Goal: Information Seeking & Learning: Learn about a topic

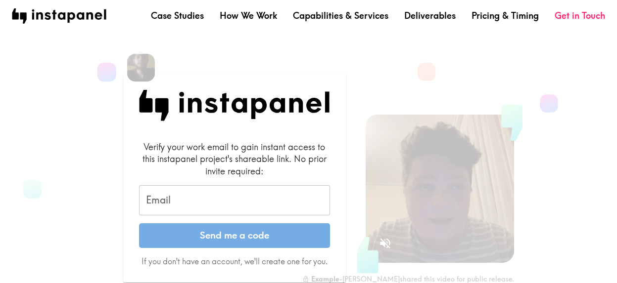
click at [204, 202] on input "Email" at bounding box center [234, 201] width 191 height 31
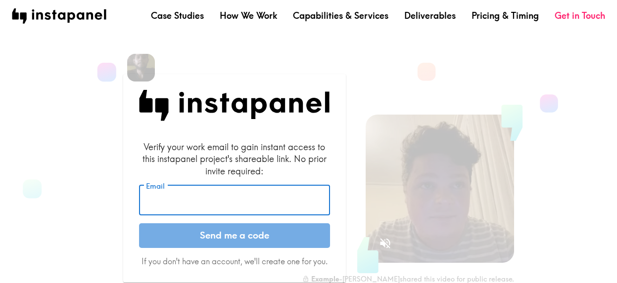
type input "[PERSON_NAME][EMAIL_ADDRESS][PERSON_NAME][DOMAIN_NAME]"
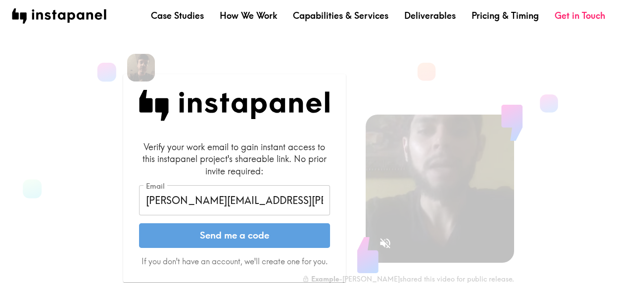
click at [231, 234] on button "Send me a code" at bounding box center [234, 236] width 191 height 25
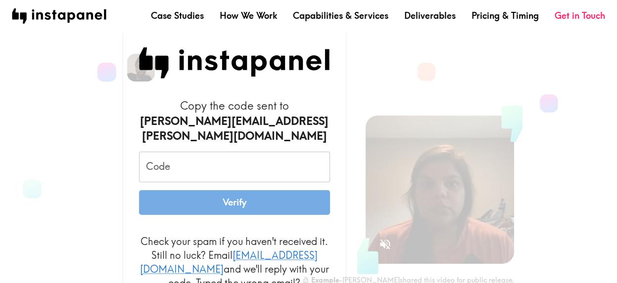
drag, startPoint x: 187, startPoint y: 166, endPoint x: 178, endPoint y: 168, distance: 9.1
click at [187, 166] on input "Code" at bounding box center [234, 167] width 191 height 31
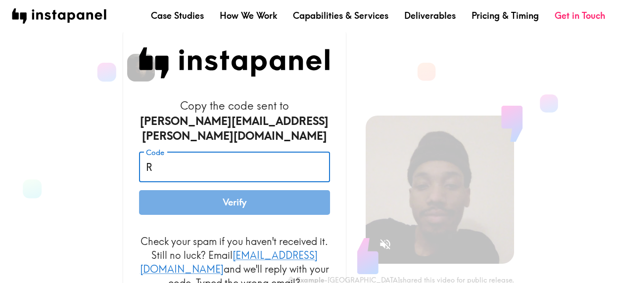
type input "R"
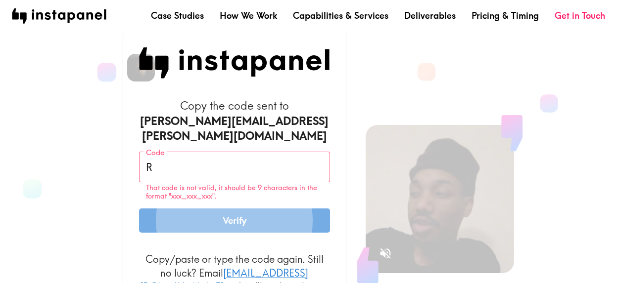
click at [178, 168] on input "R" at bounding box center [234, 167] width 191 height 31
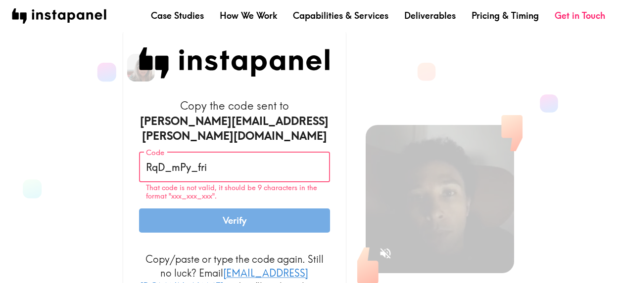
type input "RqD_mPy_fri"
click at [139, 209] on button "Verify" at bounding box center [234, 221] width 191 height 25
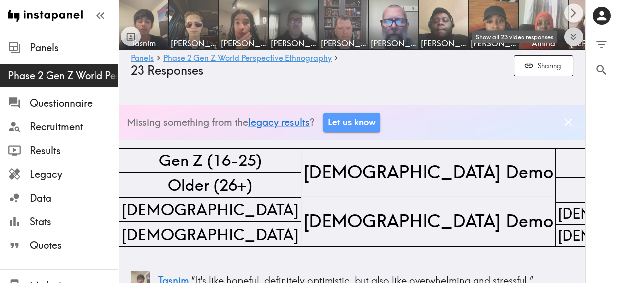
click at [569, 34] on icon "Expand to show all items" at bounding box center [573, 36] width 11 height 11
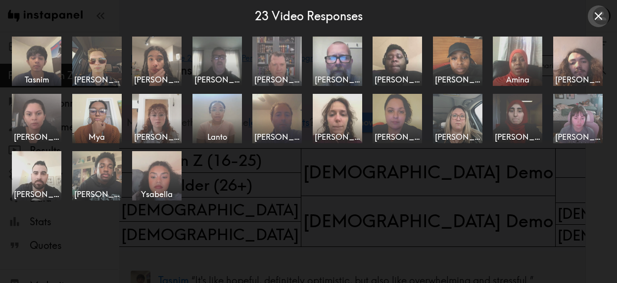
click at [604, 12] on icon "Close expanded view" at bounding box center [598, 15] width 13 height 13
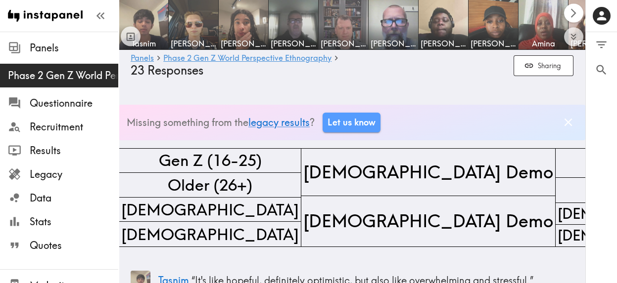
click at [575, 12] on icon "Scroll right" at bounding box center [573, 12] width 11 height 11
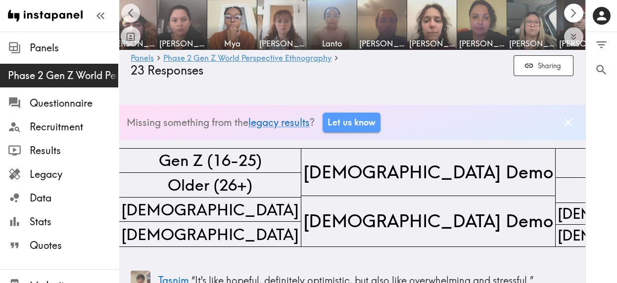
scroll to position [0, 466]
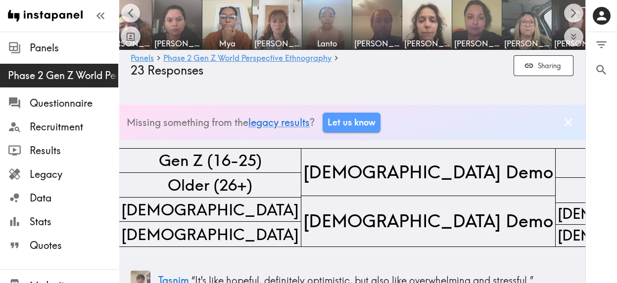
click at [335, 58] on icon at bounding box center [335, 57] width 9 height 9
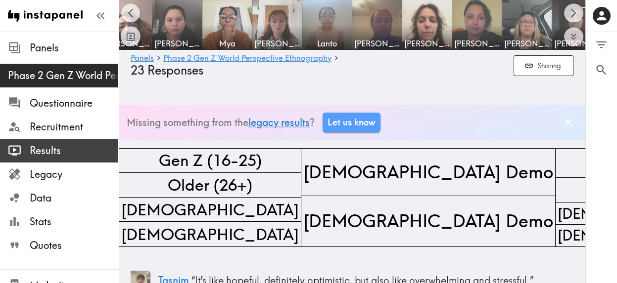
click at [43, 150] on span "Results" at bounding box center [74, 151] width 89 height 14
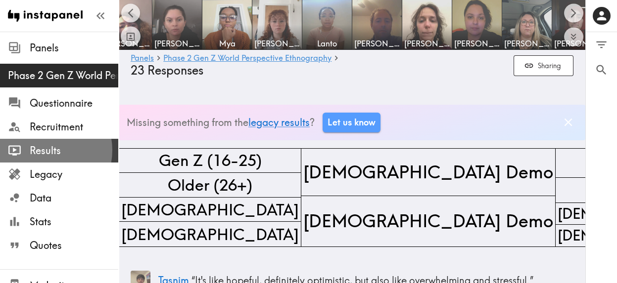
click at [43, 150] on span "Results" at bounding box center [74, 151] width 89 height 14
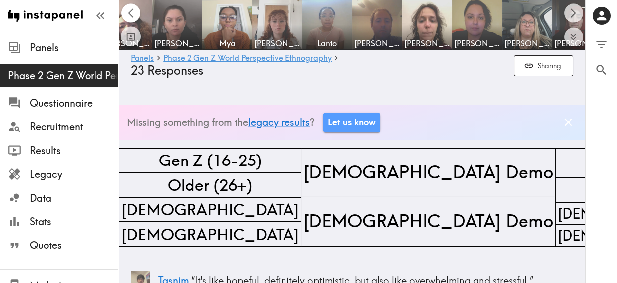
click at [130, 13] on icon "Scroll left" at bounding box center [130, 12] width 11 height 11
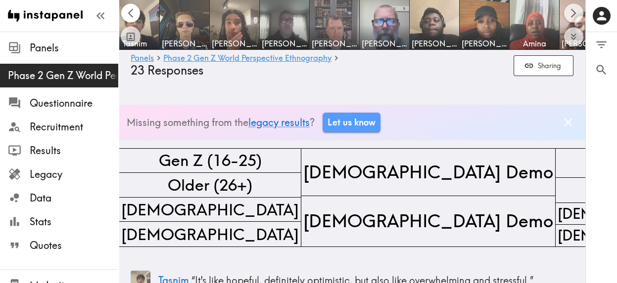
scroll to position [0, 0]
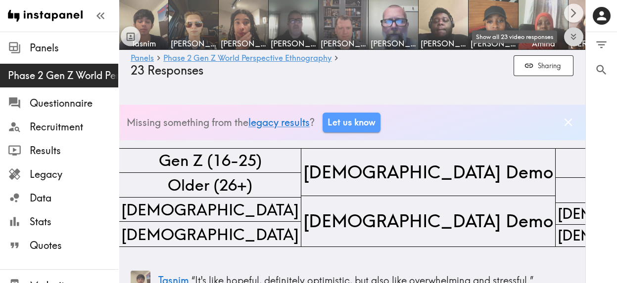
click at [570, 34] on icon "Expand to show all items" at bounding box center [573, 36] width 11 height 11
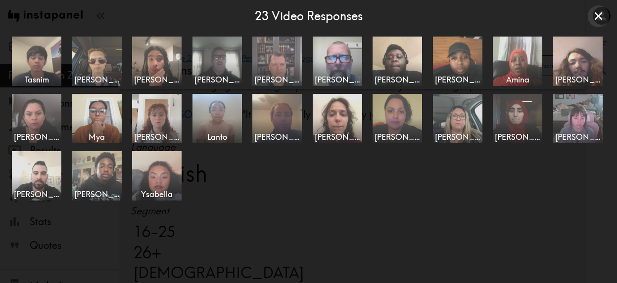
scroll to position [643, 0]
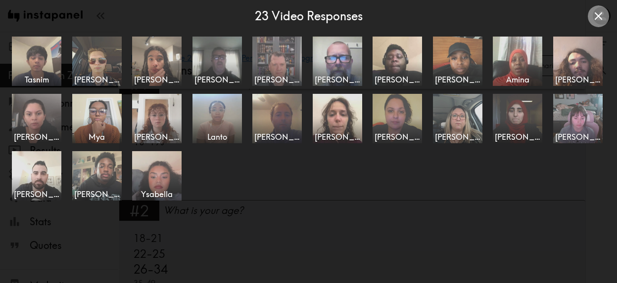
click at [598, 19] on icon "Close expanded view" at bounding box center [598, 15] width 13 height 13
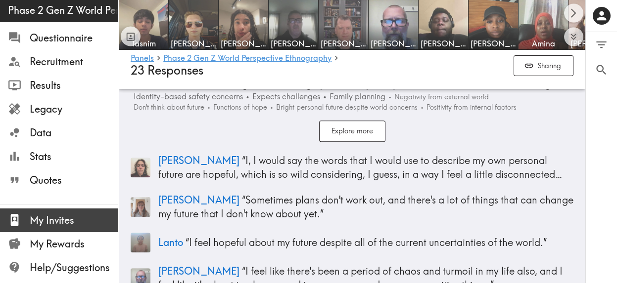
scroll to position [2078, 0]
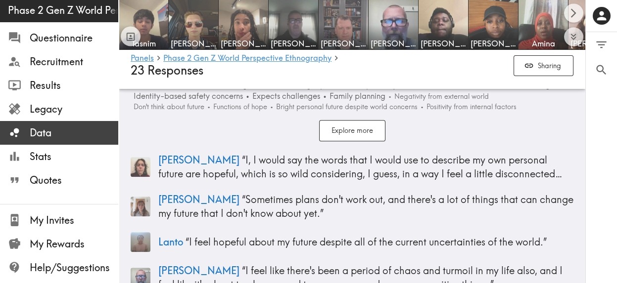
click at [40, 136] on span "Data" at bounding box center [74, 133] width 89 height 14
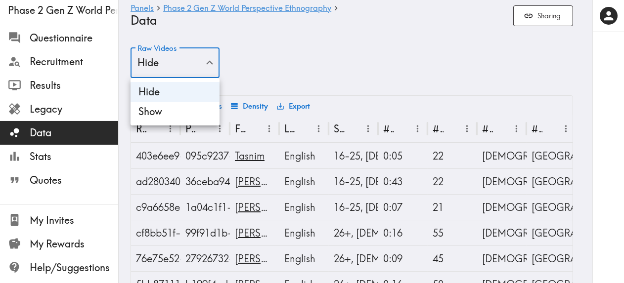
click at [284, 50] on div at bounding box center [312, 141] width 624 height 283
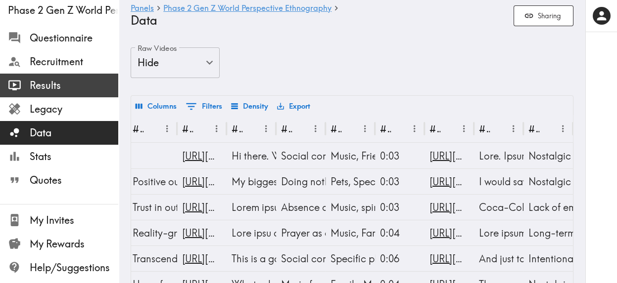
click at [47, 77] on span "Results" at bounding box center [74, 86] width 89 height 18
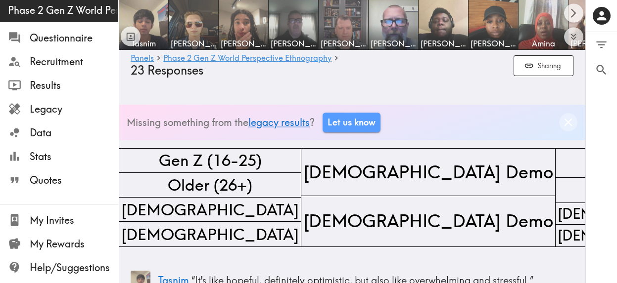
click at [562, 119] on icon "Dismiss banner" at bounding box center [568, 122] width 13 height 13
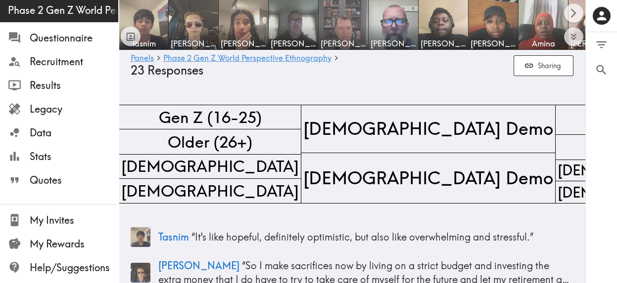
click at [336, 58] on icon at bounding box center [336, 58] width 3 height 5
click at [541, 63] on button "Sharing" at bounding box center [544, 65] width 60 height 21
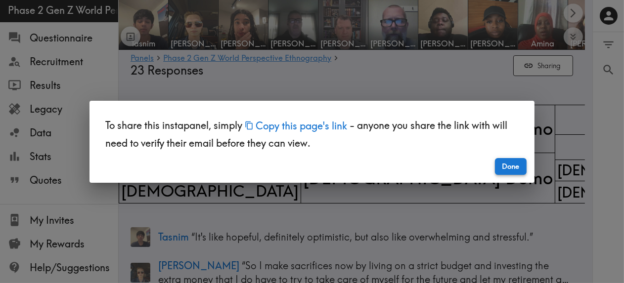
click at [501, 169] on button "Done" at bounding box center [511, 166] width 32 height 17
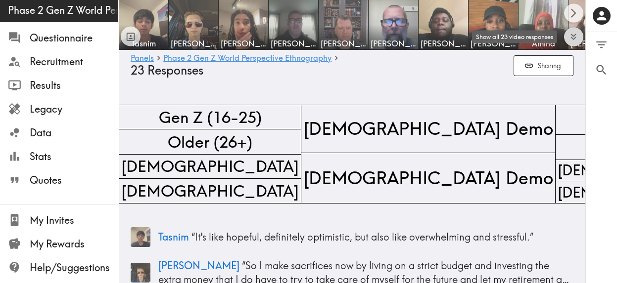
click at [572, 35] on icon "Expand to show all items" at bounding box center [573, 36] width 11 height 11
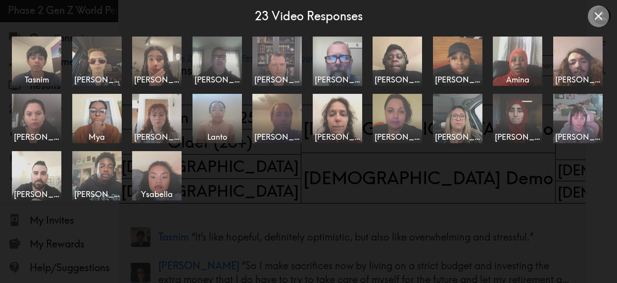
click at [600, 15] on icon "Close expanded view" at bounding box center [598, 16] width 8 height 8
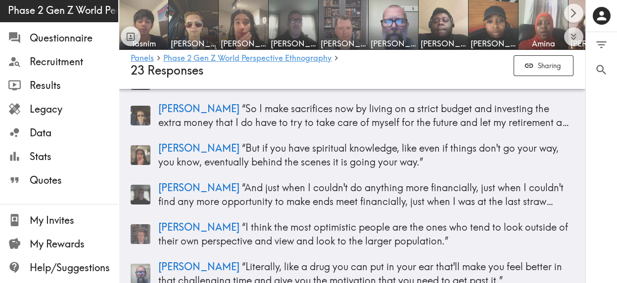
scroll to position [247, 0]
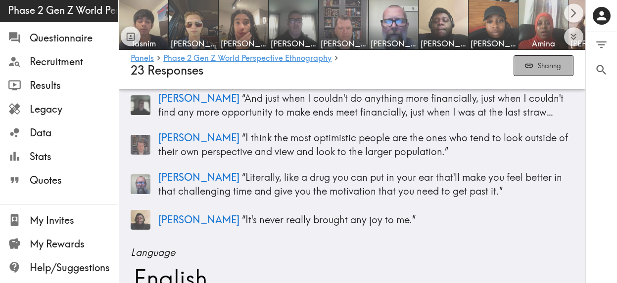
click at [531, 65] on icon "button" at bounding box center [529, 66] width 10 height 10
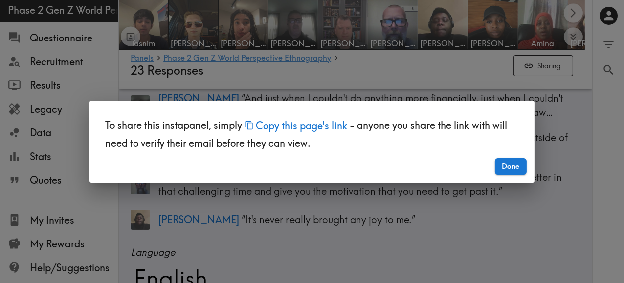
click at [302, 127] on button "Copy this page's link" at bounding box center [295, 125] width 107 height 21
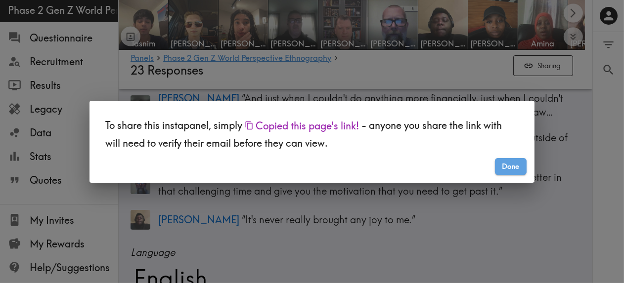
drag, startPoint x: 517, startPoint y: 172, endPoint x: 406, endPoint y: 66, distance: 153.3
click at [514, 166] on button "Done" at bounding box center [511, 166] width 32 height 17
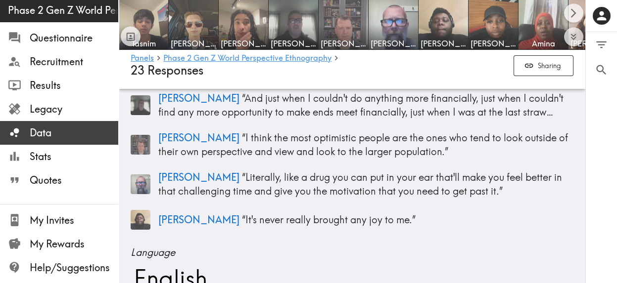
click at [54, 138] on span "Data" at bounding box center [74, 133] width 89 height 14
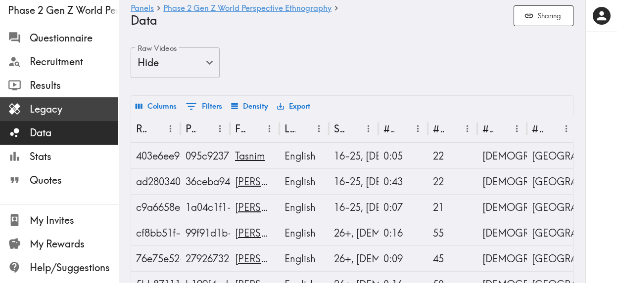
click at [68, 108] on span "Legacy" at bounding box center [74, 109] width 89 height 14
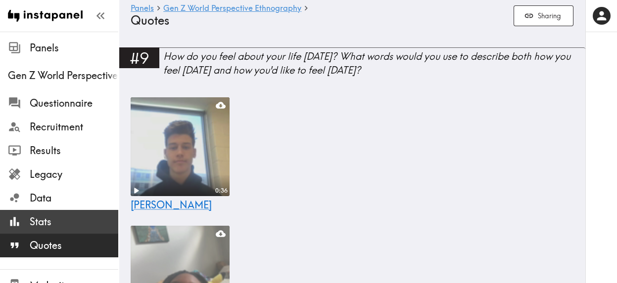
drag, startPoint x: 36, startPoint y: 226, endPoint x: 39, endPoint y: 215, distance: 11.3
click at [36, 226] on span "Stats" at bounding box center [74, 222] width 89 height 14
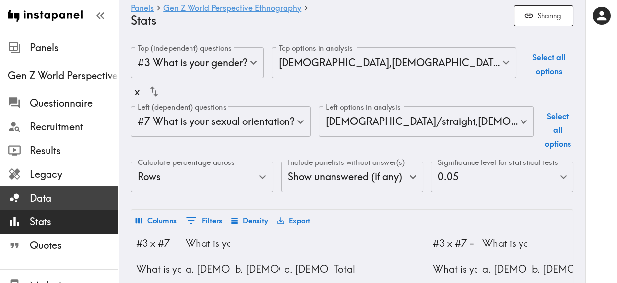
click at [36, 201] on span "Data" at bounding box center [74, 198] width 89 height 14
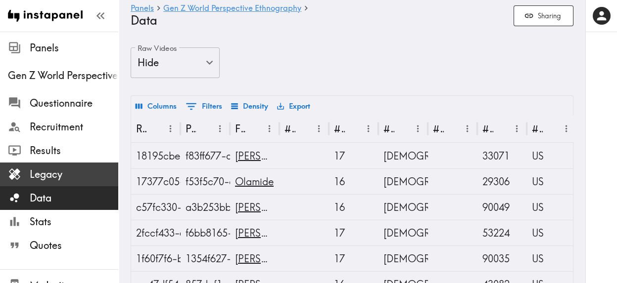
click at [40, 176] on span "Legacy" at bounding box center [74, 175] width 89 height 14
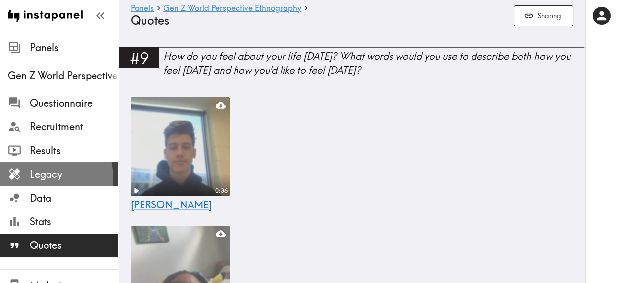
click at [43, 178] on span "Legacy" at bounding box center [74, 175] width 89 height 14
